Goal: Navigation & Orientation: Find specific page/section

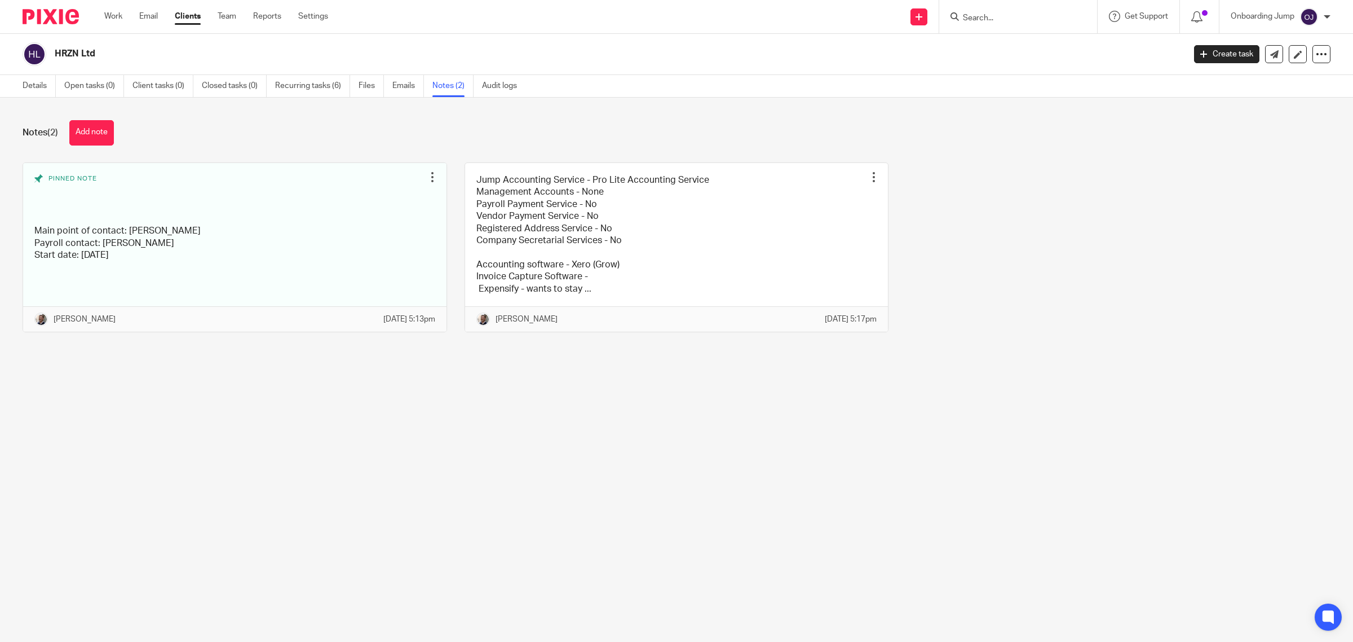
click at [187, 20] on link "Clients" at bounding box center [188, 16] width 26 height 11
